Goal: Task Accomplishment & Management: Manage account settings

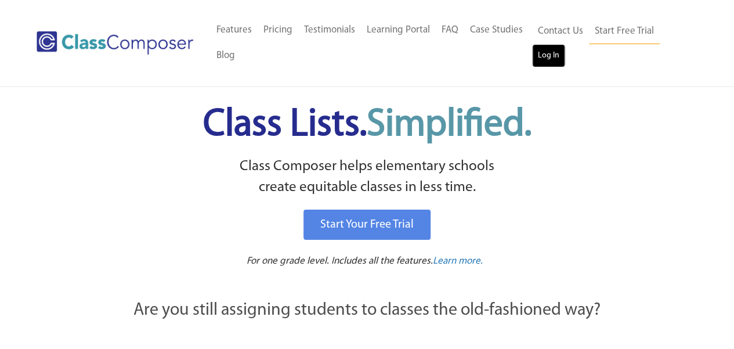
click at [545, 55] on link "Log In" at bounding box center [548, 55] width 33 height 23
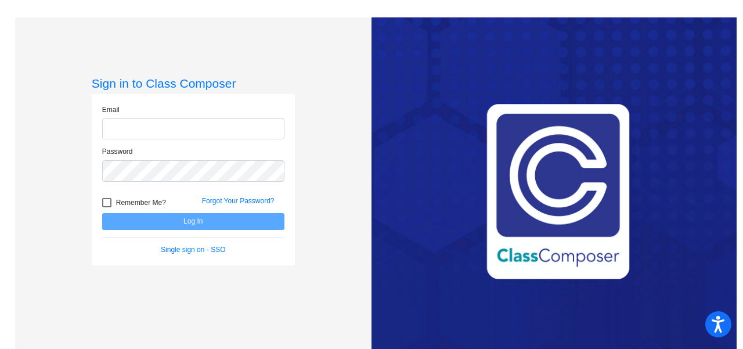
type input "[EMAIL_ADDRESS][DOMAIN_NAME]"
click at [168, 128] on input "[EMAIL_ADDRESS][DOMAIN_NAME]" at bounding box center [193, 128] width 182 height 21
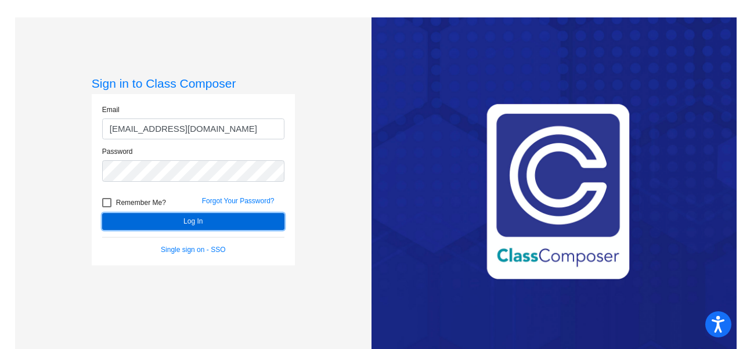
click at [149, 220] on button "Log In" at bounding box center [193, 221] width 182 height 17
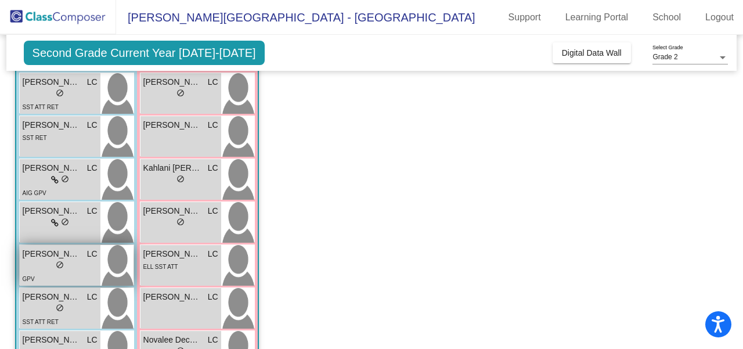
scroll to position [200, 0]
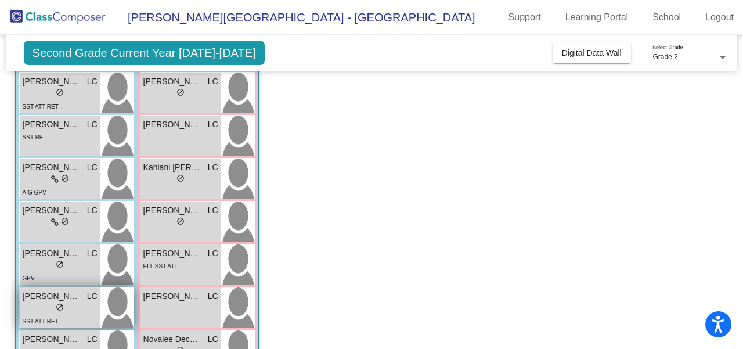
click at [74, 299] on span "Weston Staley" at bounding box center [52, 296] width 58 height 12
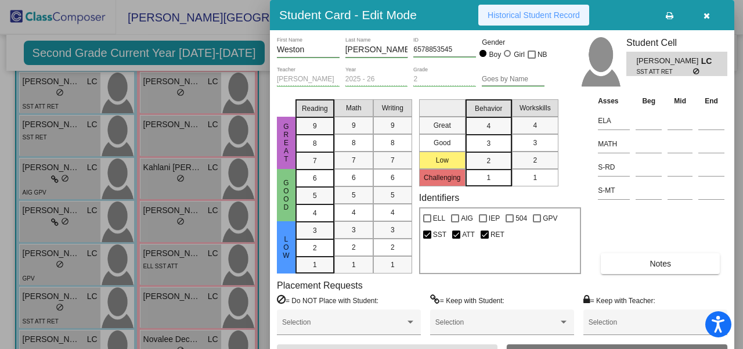
click at [551, 15] on span "Historical Student Record" at bounding box center [534, 14] width 92 height 9
